Goal: Information Seeking & Learning: Learn about a topic

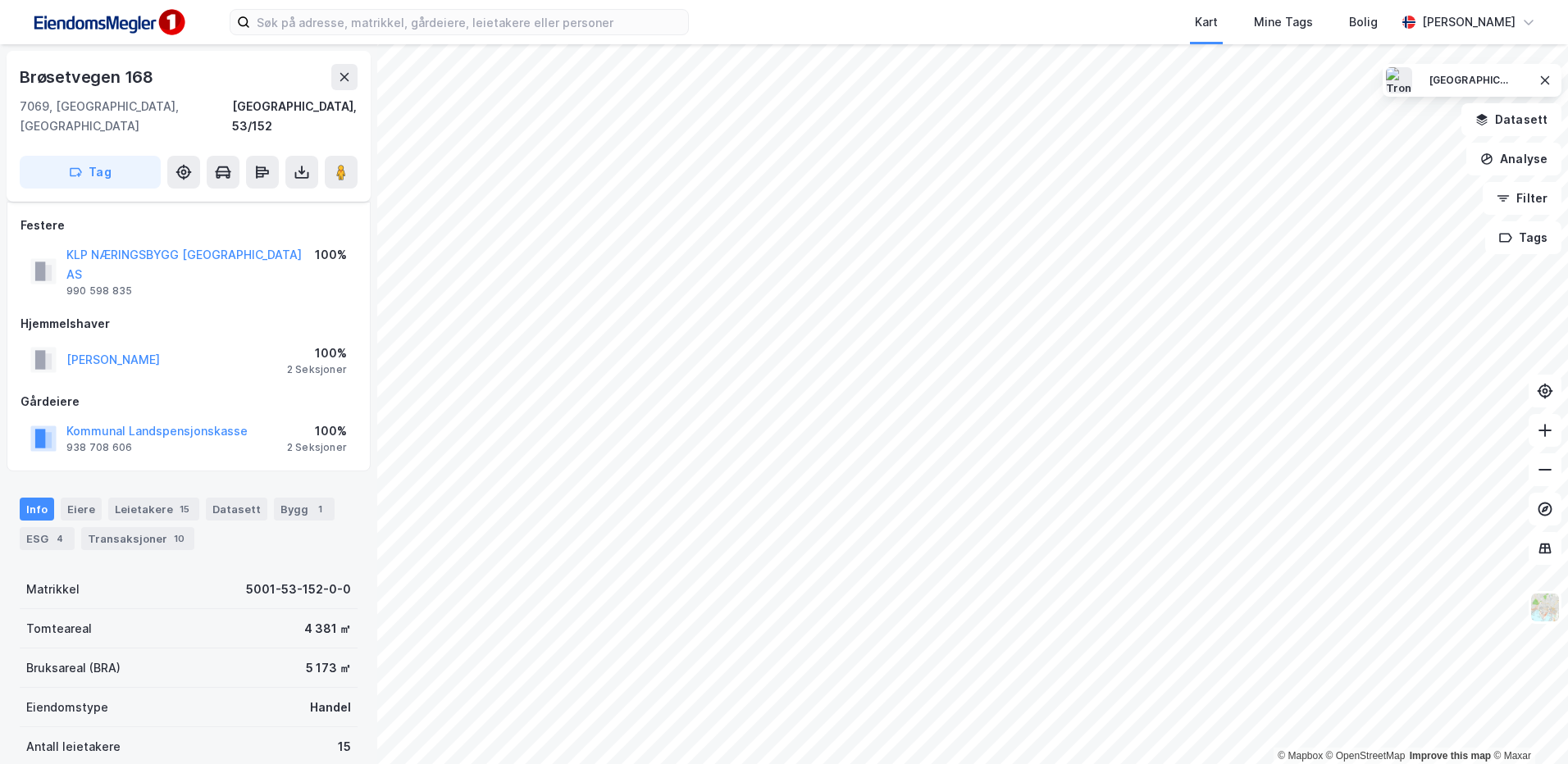
scroll to position [273, 0]
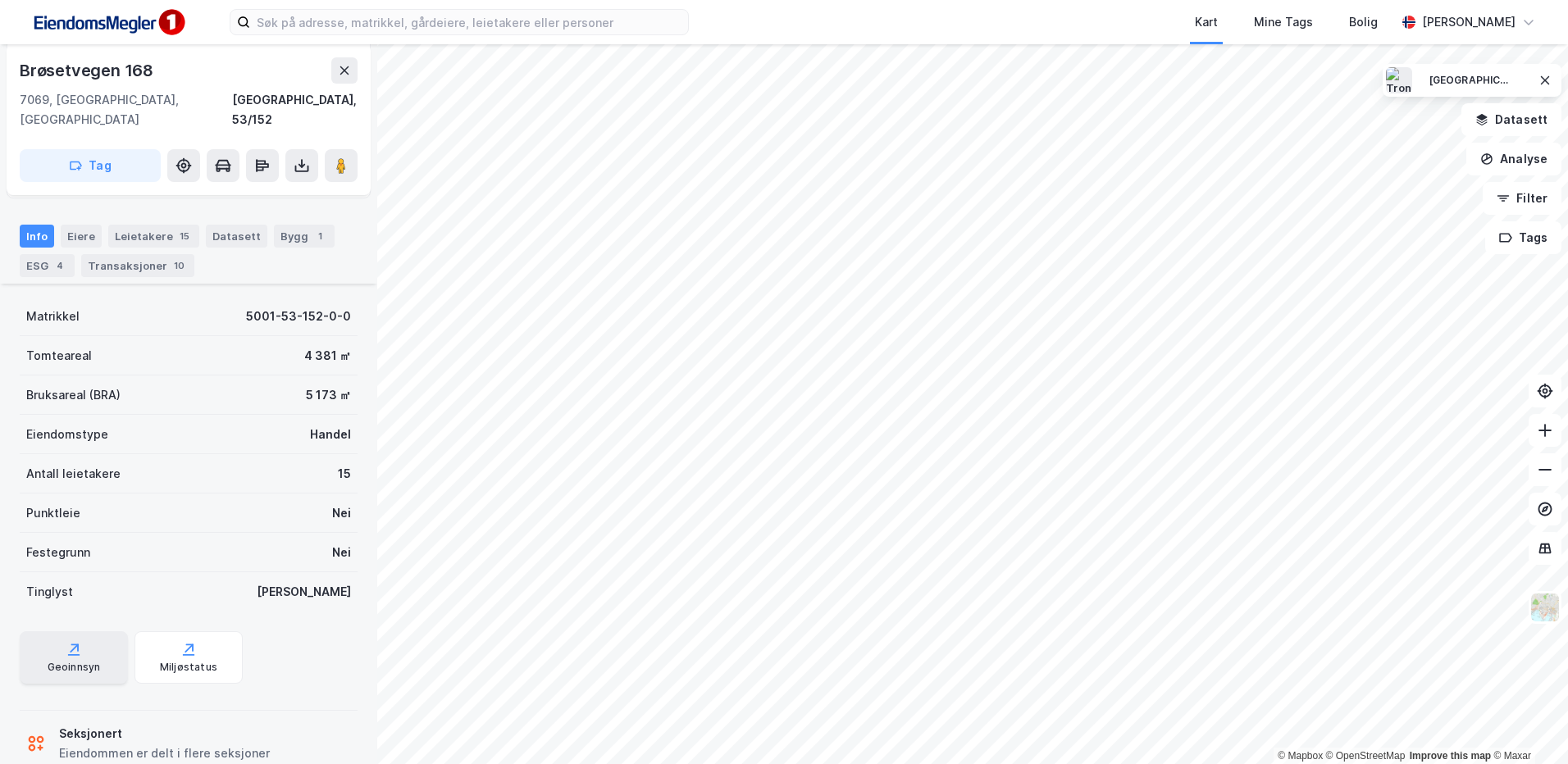
click at [74, 661] on div "Geoinnsyn" at bounding box center [74, 667] width 53 height 13
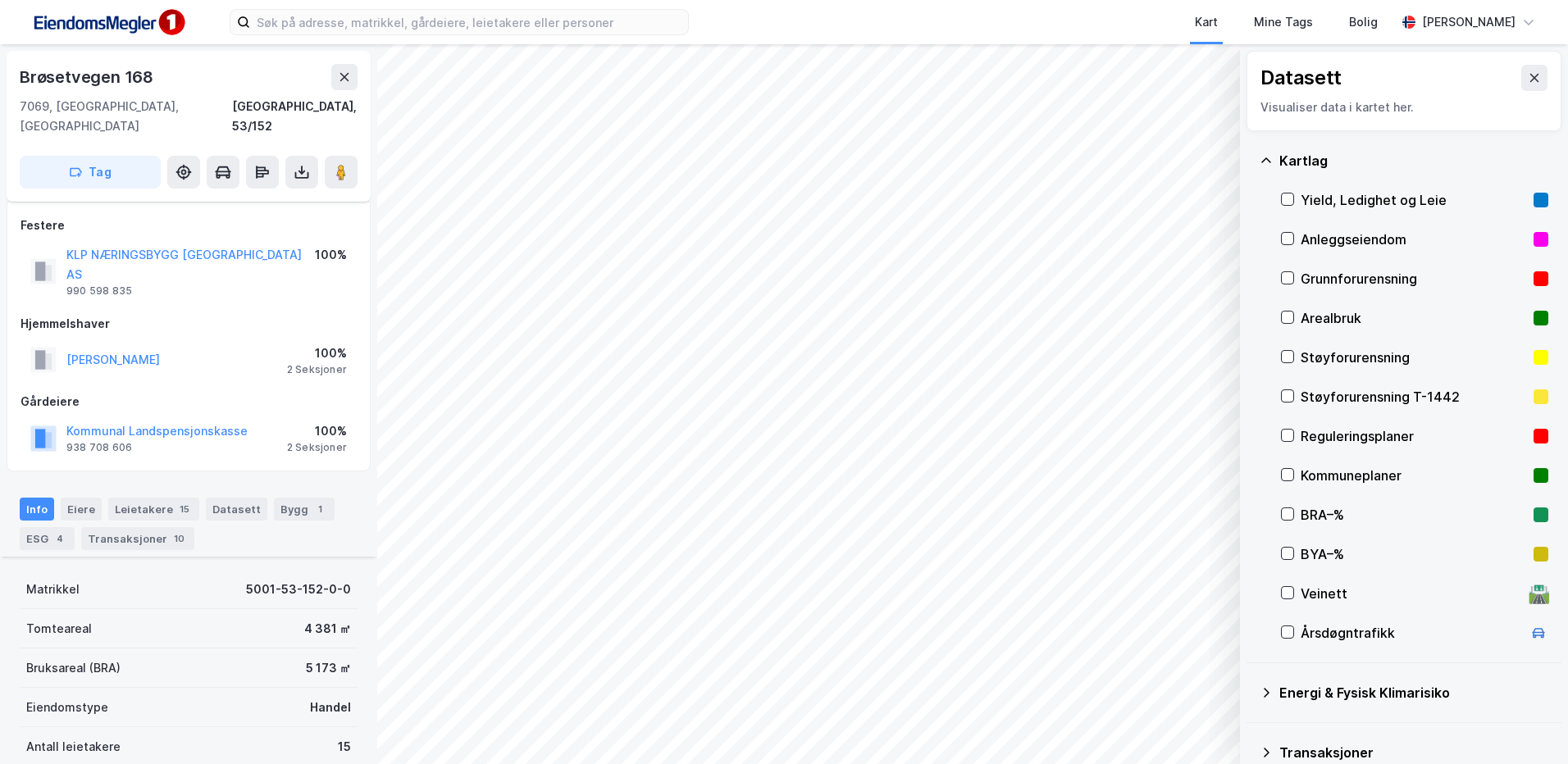
scroll to position [273, 0]
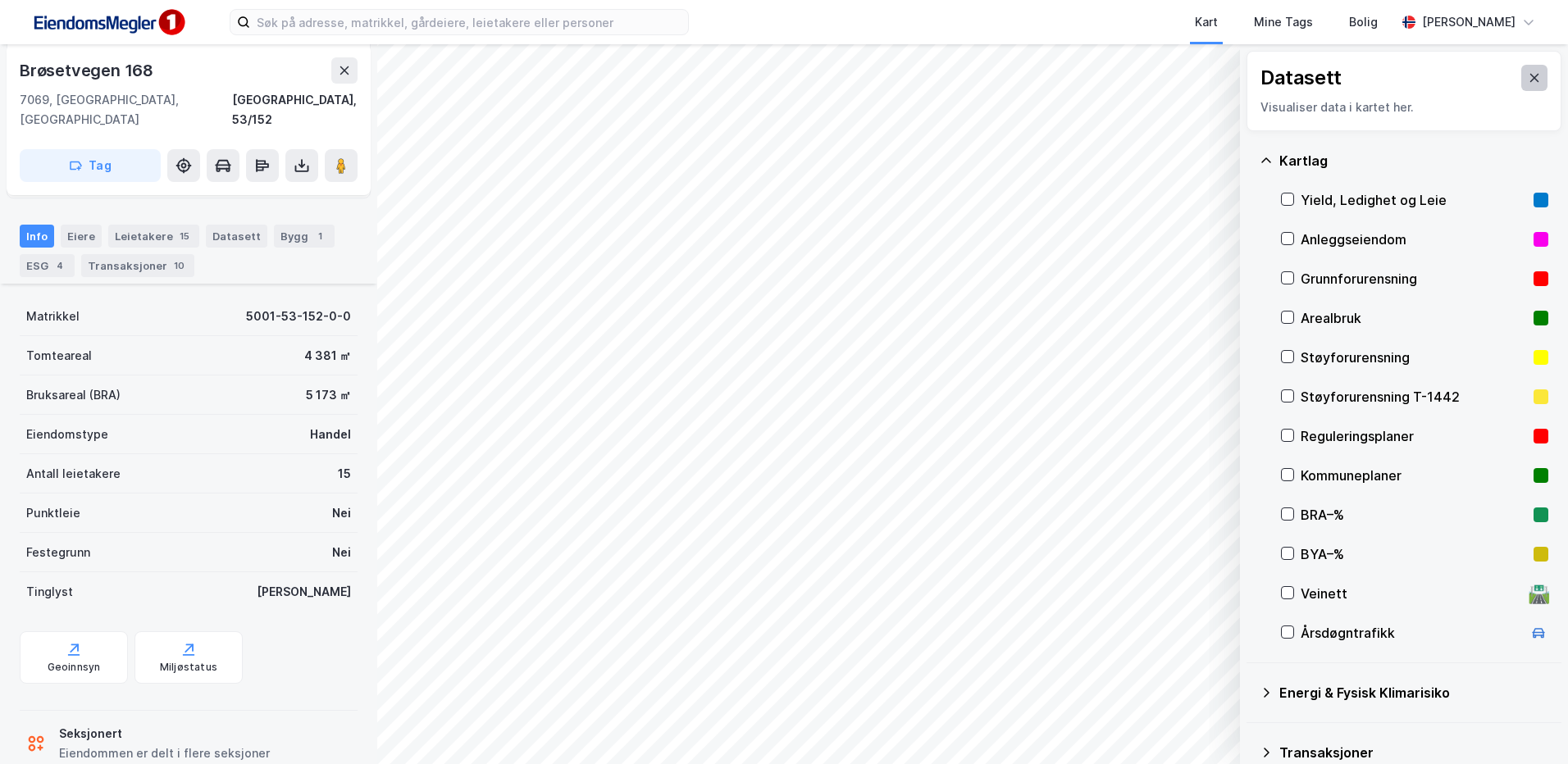
click at [1527, 74] on icon at bounding box center [1533, 77] width 13 height 13
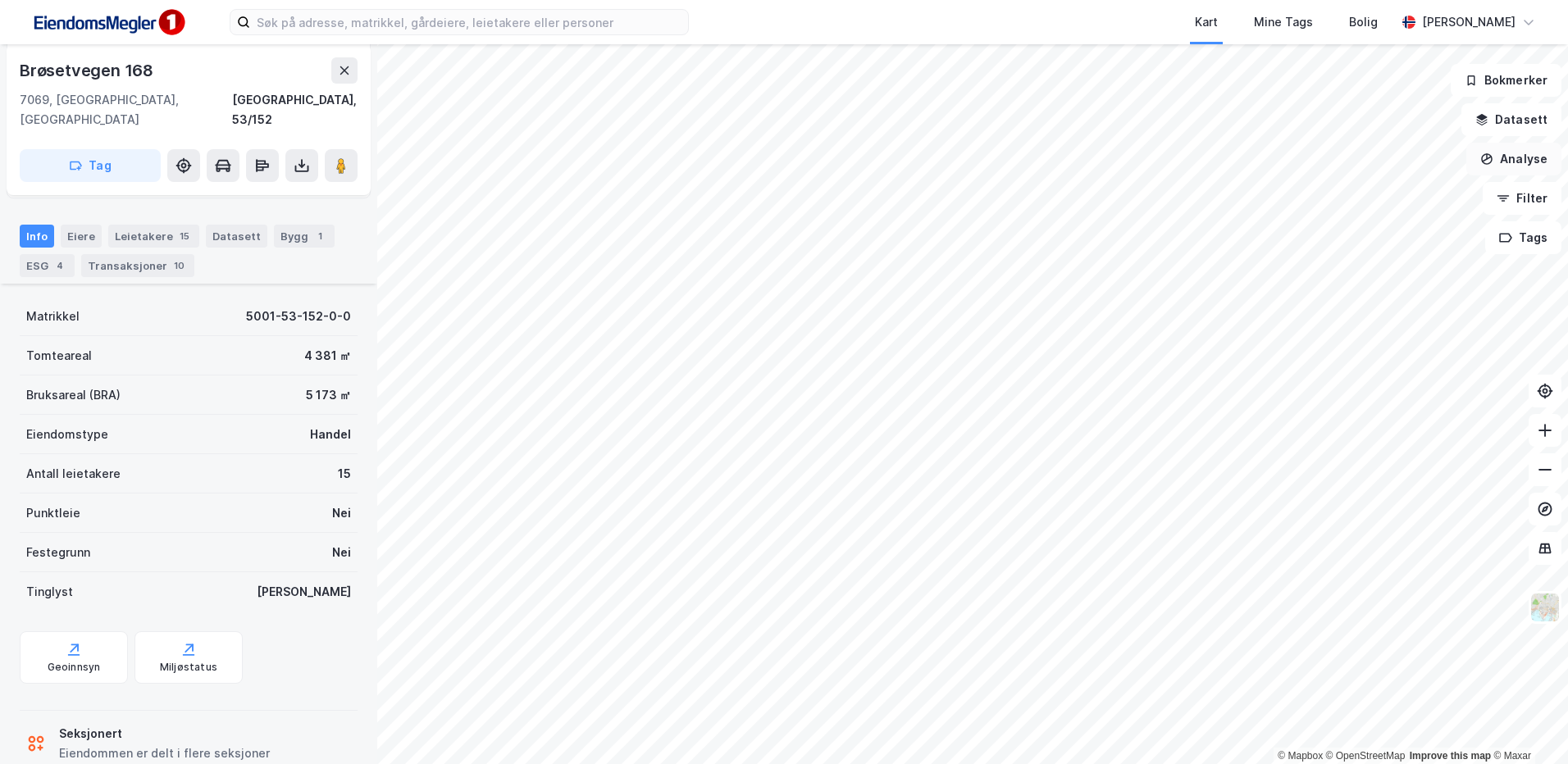
click at [1522, 160] on button "Analyse" at bounding box center [1513, 159] width 95 height 33
click at [1306, 194] on div "Tegn område" at bounding box center [1371, 194] width 143 height 14
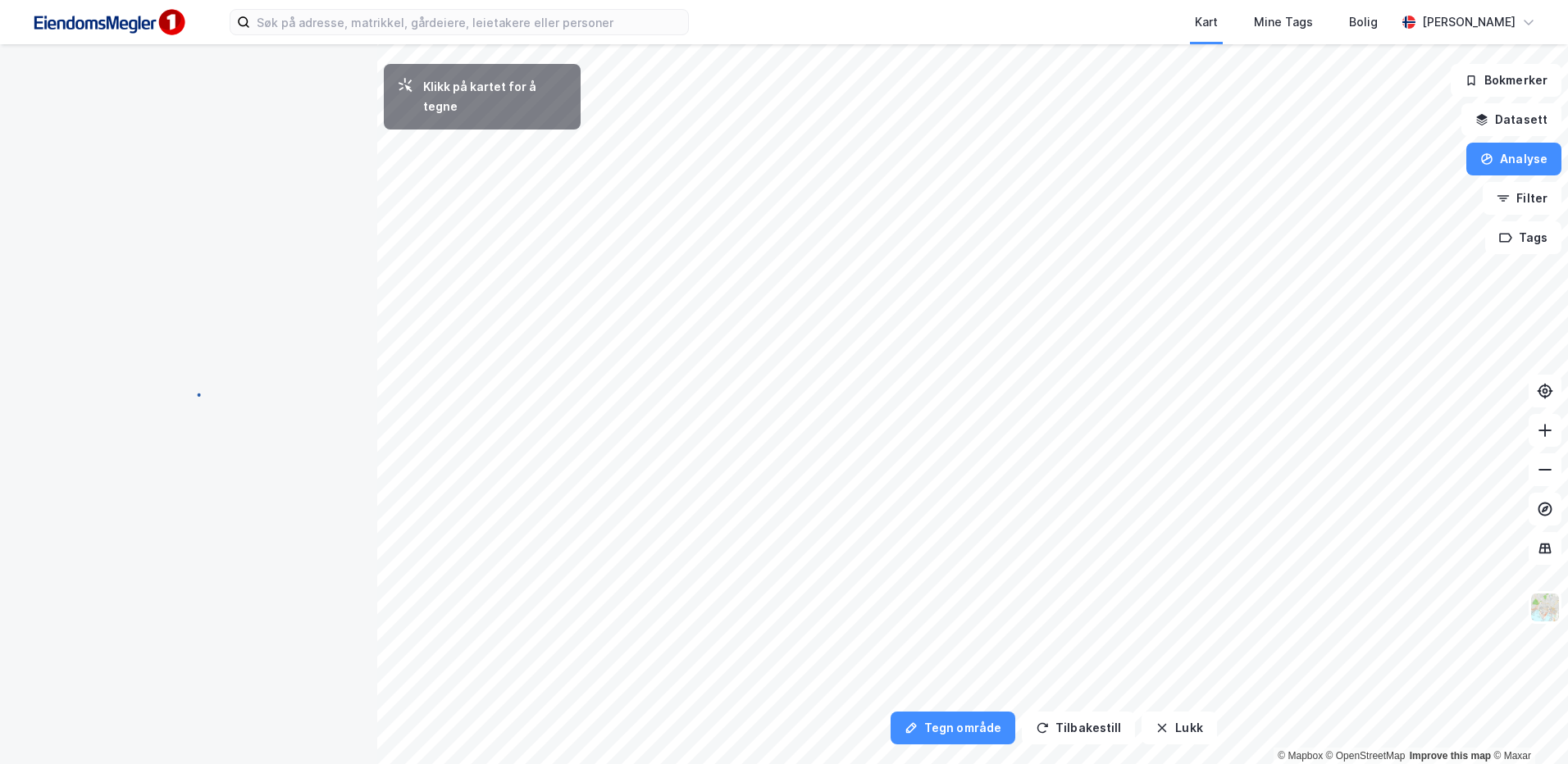
scroll to position [0, 0]
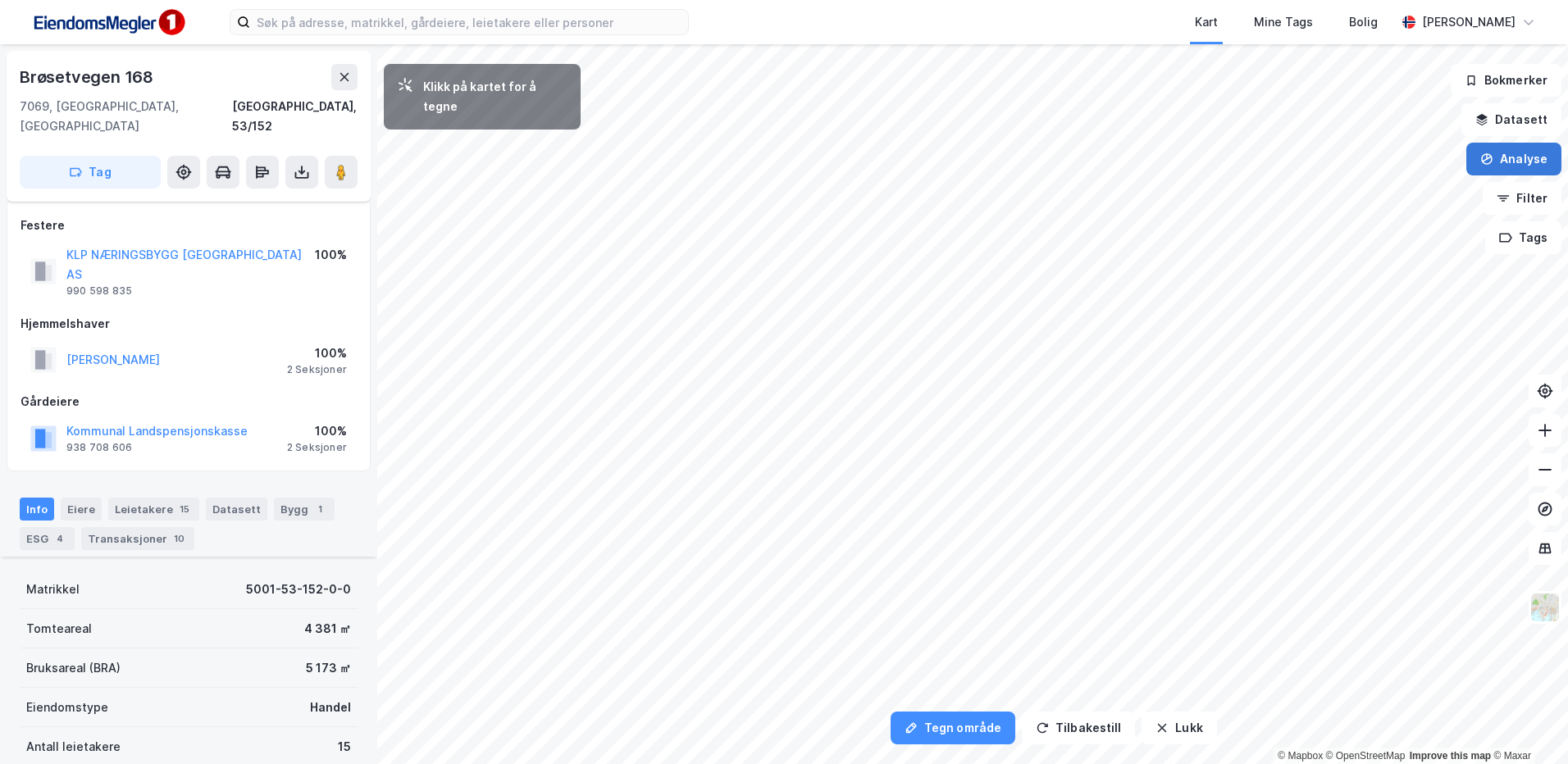
click at [1514, 162] on button "Analyse" at bounding box center [1513, 159] width 95 height 33
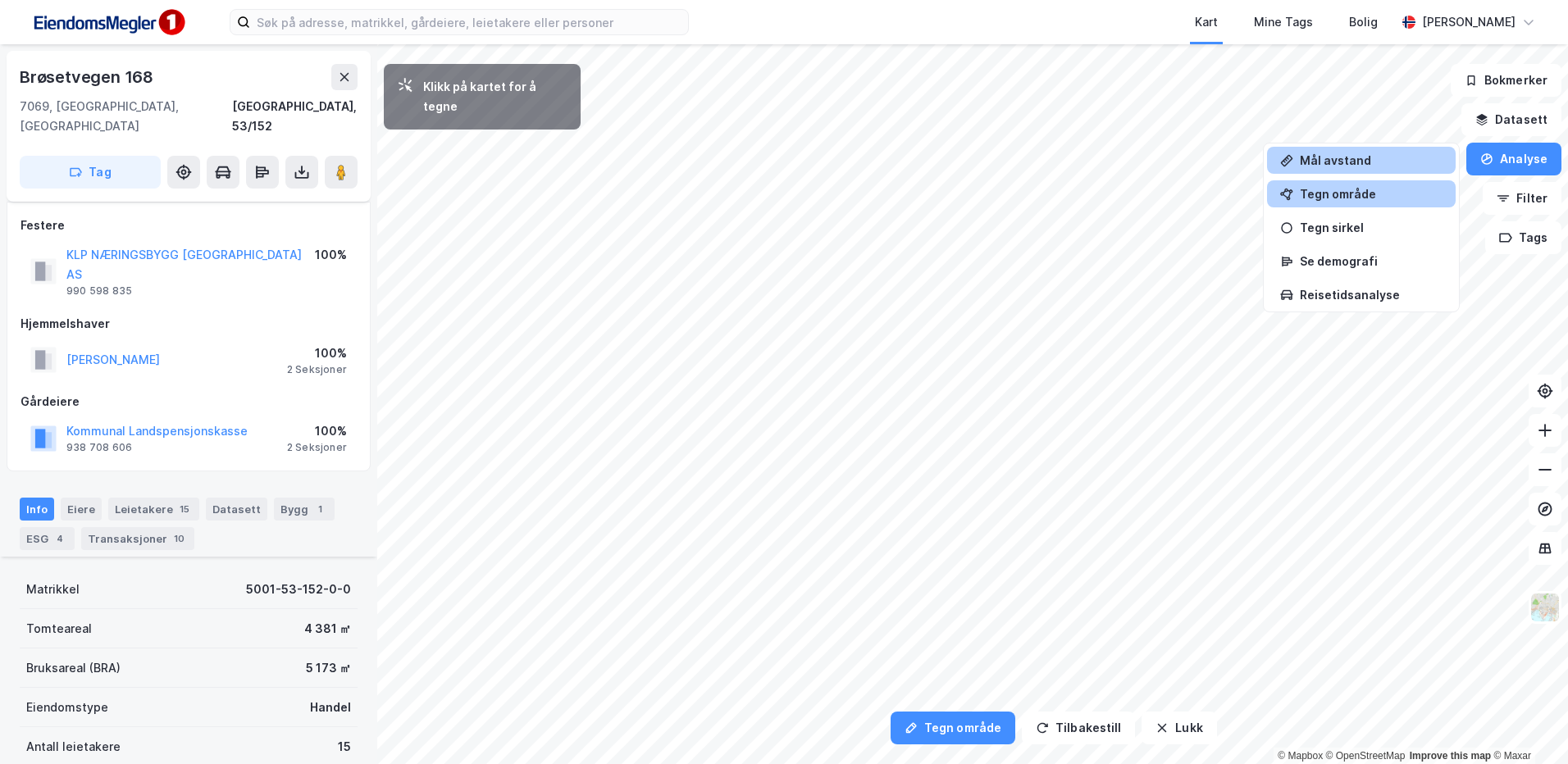
click at [1333, 152] on div "Mål avstand" at bounding box center [1361, 160] width 189 height 27
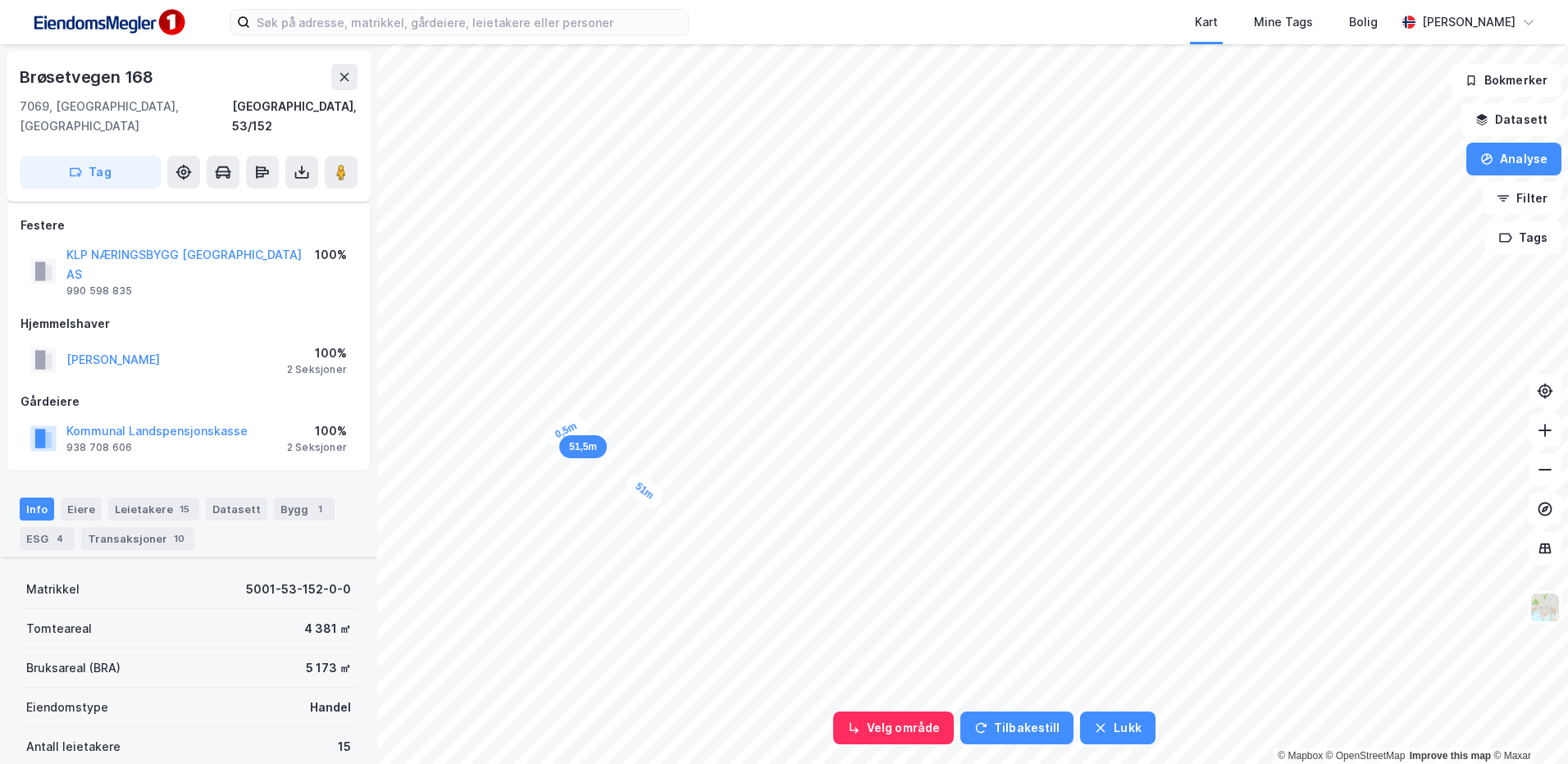
click at [566, 430] on div "0,5m" at bounding box center [566, 430] width 48 height 39
click at [649, 504] on div "51m" at bounding box center [643, 491] width 45 height 42
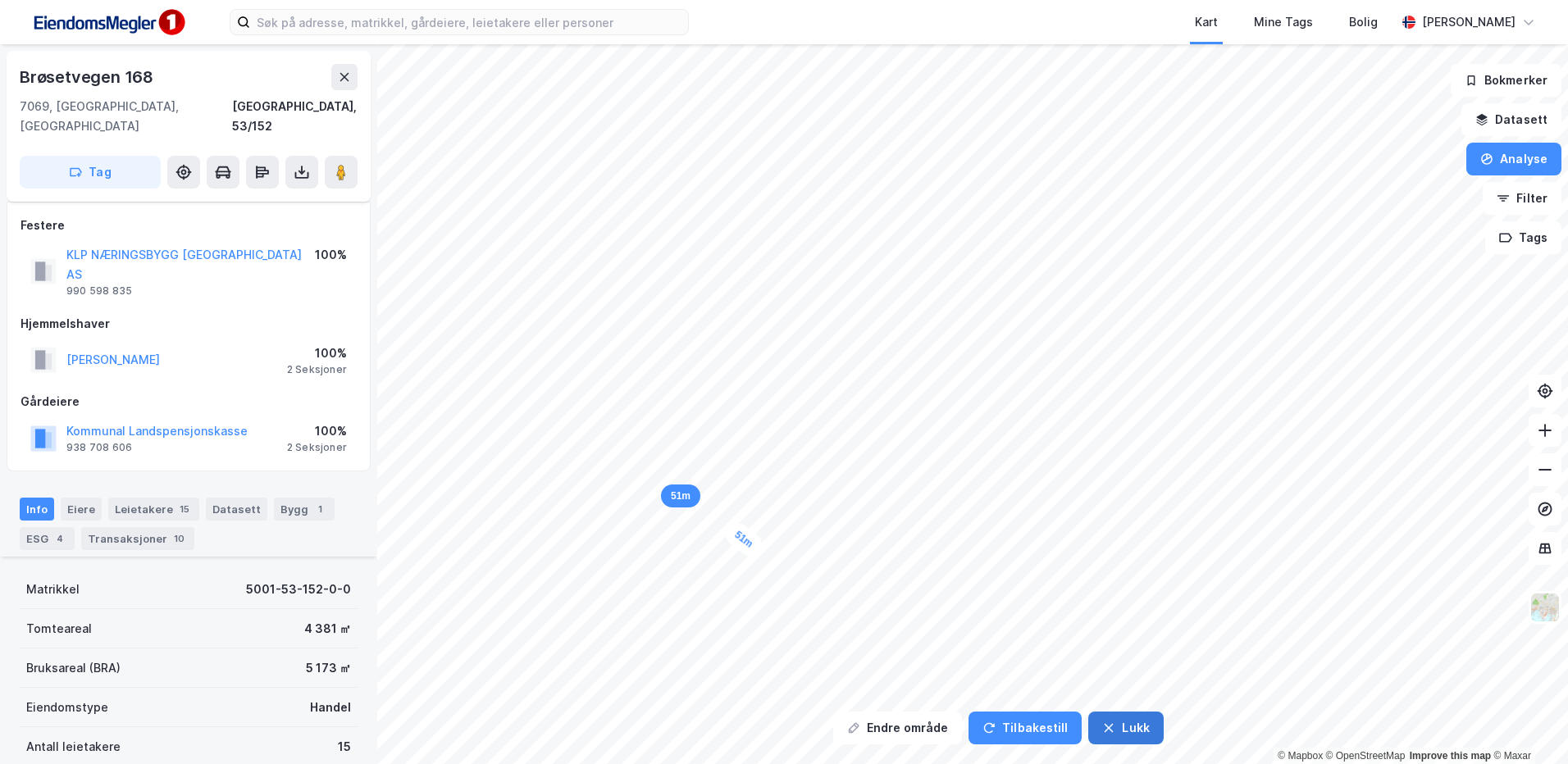
click at [1110, 727] on button "Lukk" at bounding box center [1125, 728] width 75 height 33
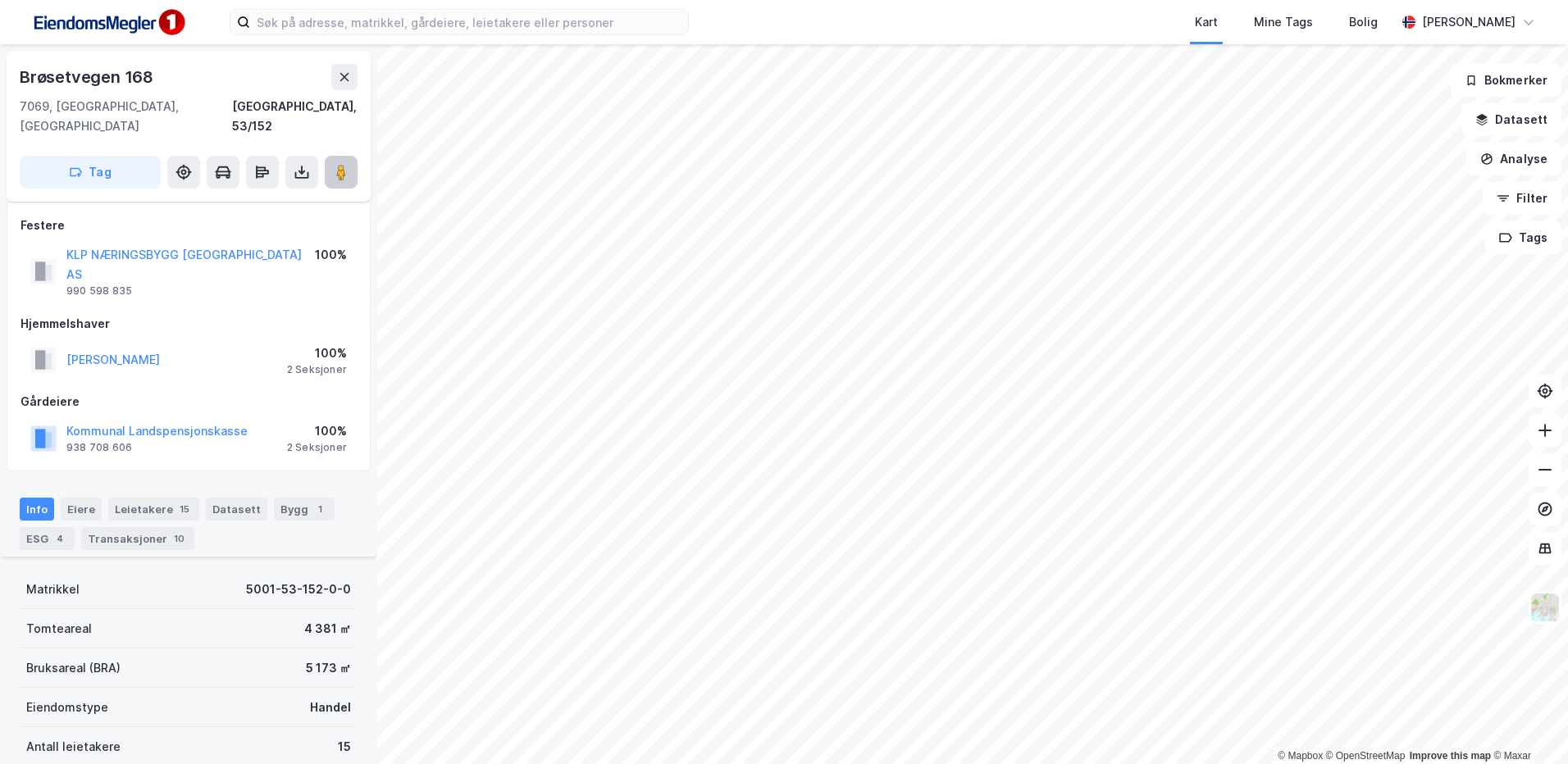
click at [344, 164] on image at bounding box center [341, 172] width 10 height 16
click at [312, 501] on div "1" at bounding box center [320, 509] width 16 height 16
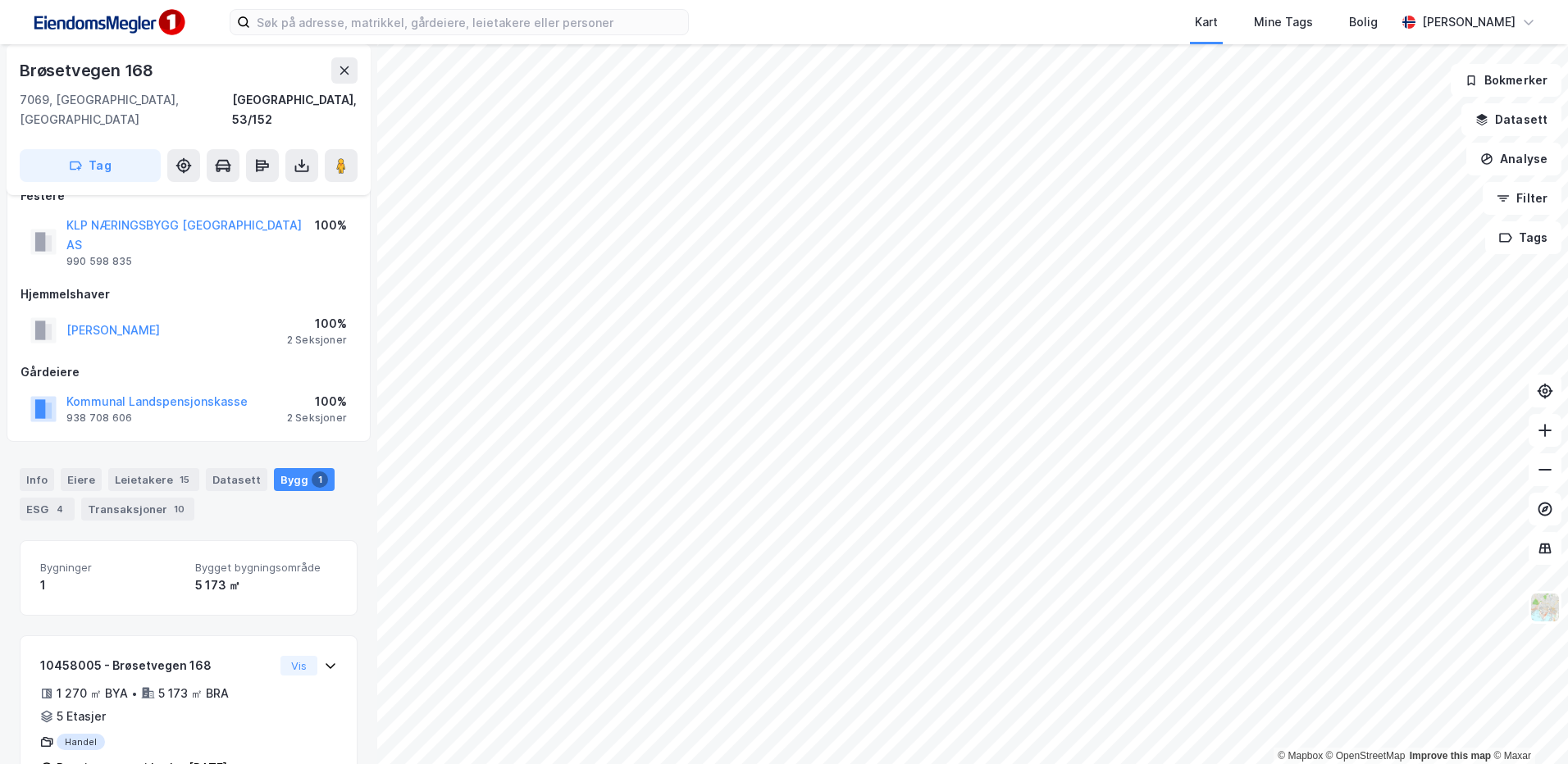
scroll to position [45, 0]
